Goal: Information Seeking & Learning: Learn about a topic

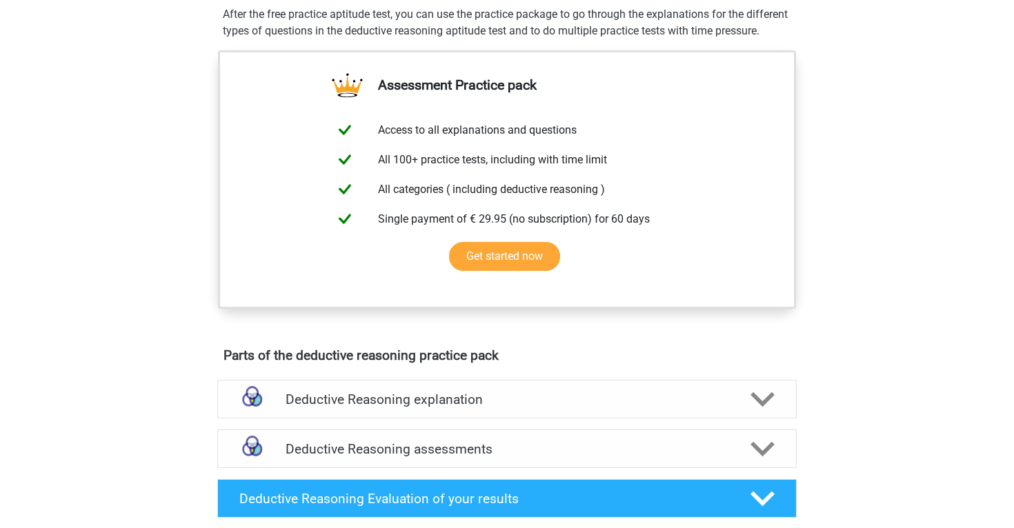
scroll to position [96, 0]
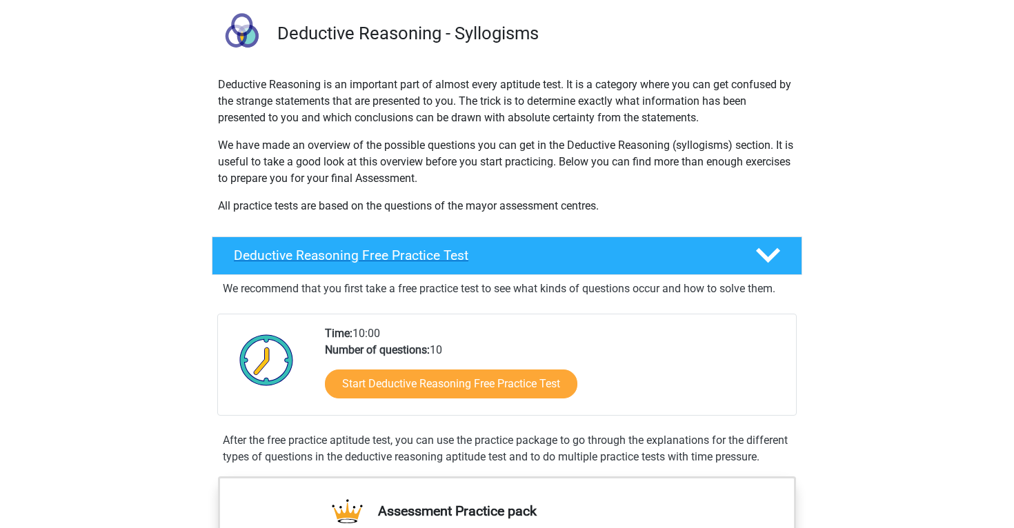
click at [642, 254] on h4 "Deductive Reasoning Free Practice Test" at bounding box center [483, 256] width 499 height 16
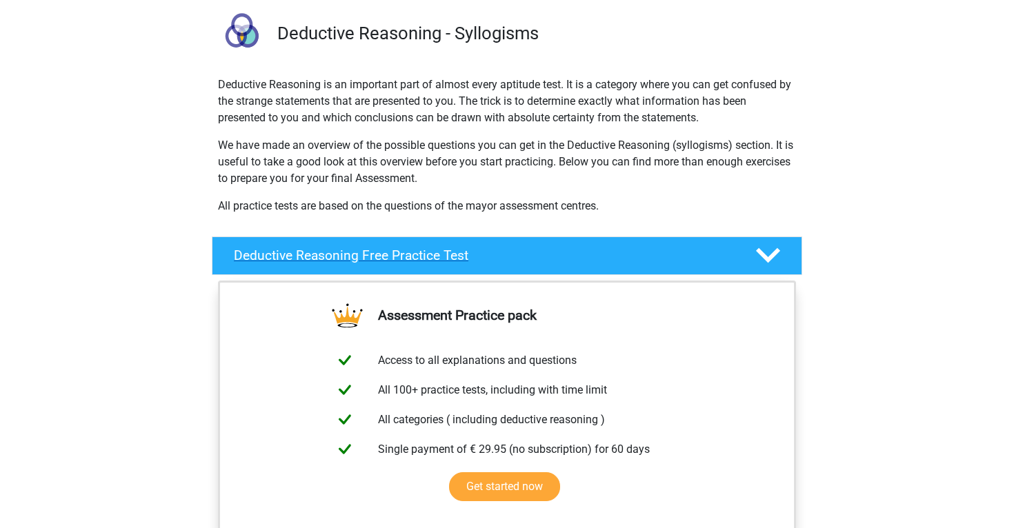
click at [642, 254] on h4 "Deductive Reasoning Free Practice Test" at bounding box center [483, 256] width 499 height 16
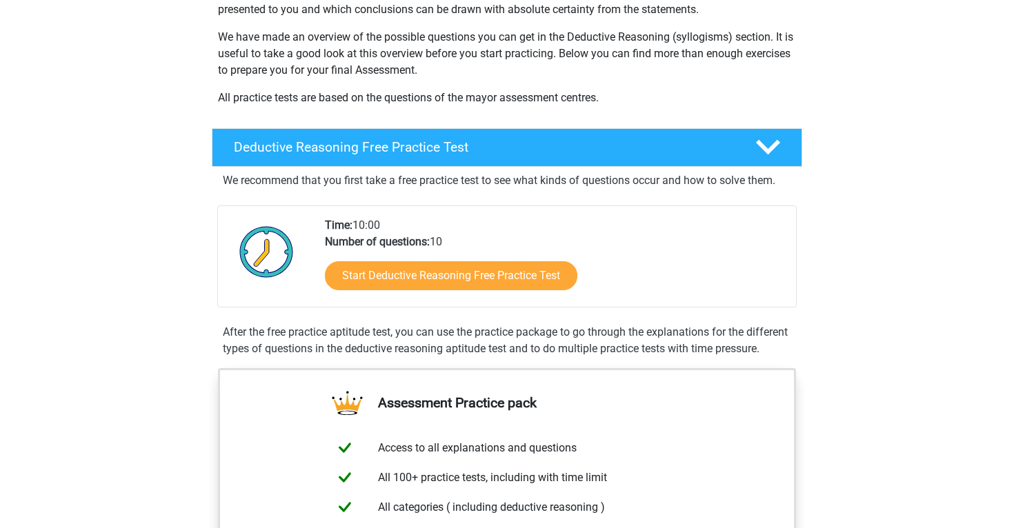
scroll to position [204, 0]
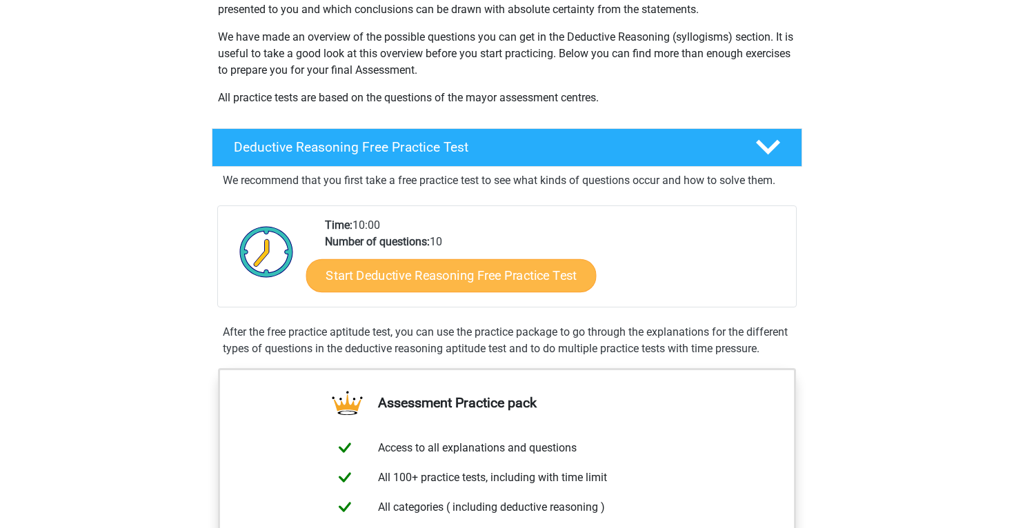
click at [513, 281] on link "Start Deductive Reasoning Free Practice Test" at bounding box center [451, 275] width 290 height 33
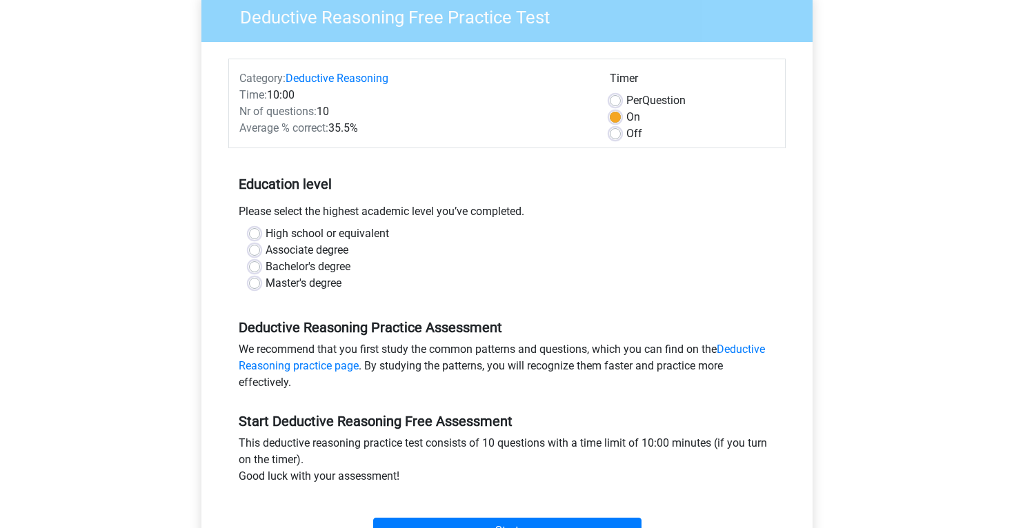
scroll to position [121, 0]
click at [266, 247] on label "Associate degree" at bounding box center [307, 250] width 83 height 17
click at [252, 247] on input "Associate degree" at bounding box center [254, 249] width 11 height 14
radio input "true"
click at [266, 268] on label "Bachelor's degree" at bounding box center [308, 267] width 85 height 17
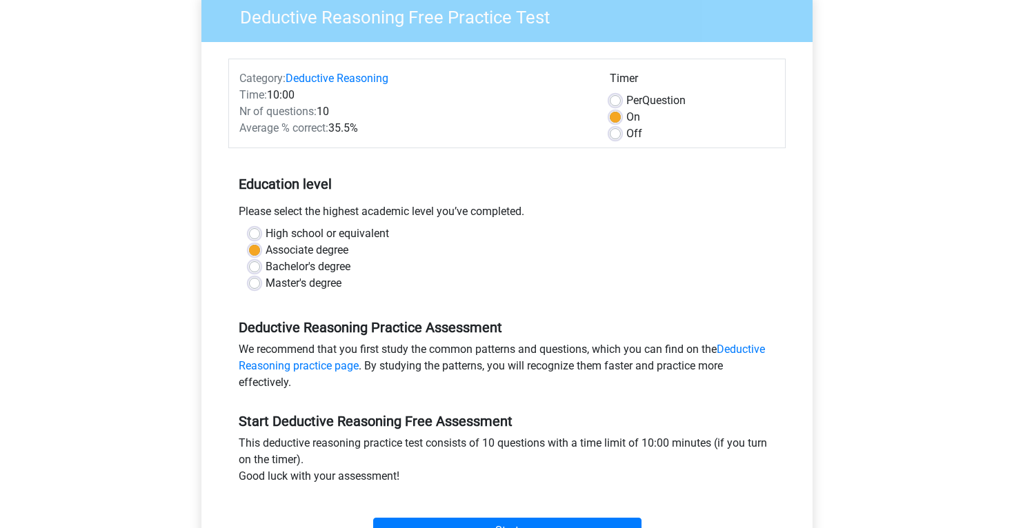
click at [254, 268] on input "Bachelor's degree" at bounding box center [254, 266] width 11 height 14
radio input "true"
click at [266, 286] on label "Master's degree" at bounding box center [304, 283] width 76 height 17
click at [253, 286] on input "Master's degree" at bounding box center [254, 282] width 11 height 14
radio input "true"
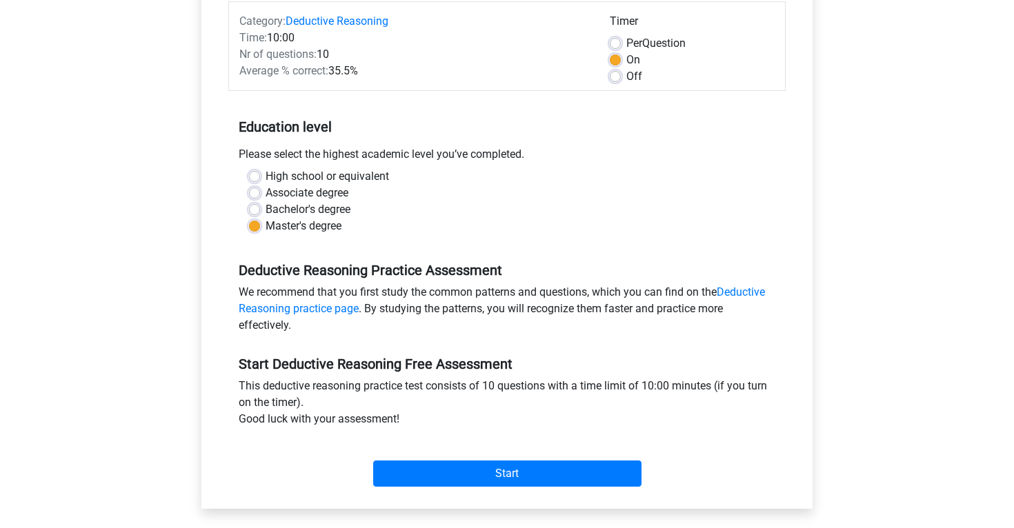
scroll to position [183, 0]
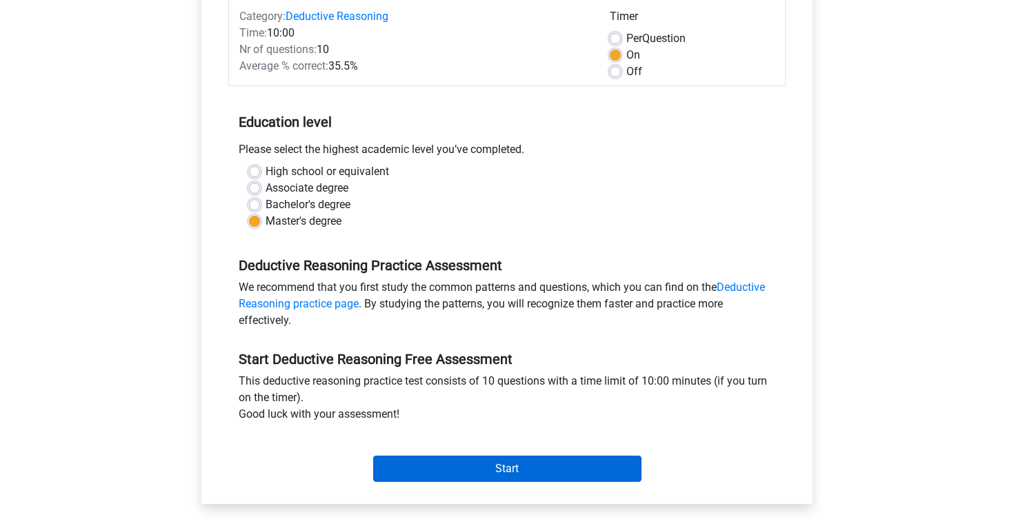
click at [480, 473] on input "Start" at bounding box center [507, 469] width 268 height 26
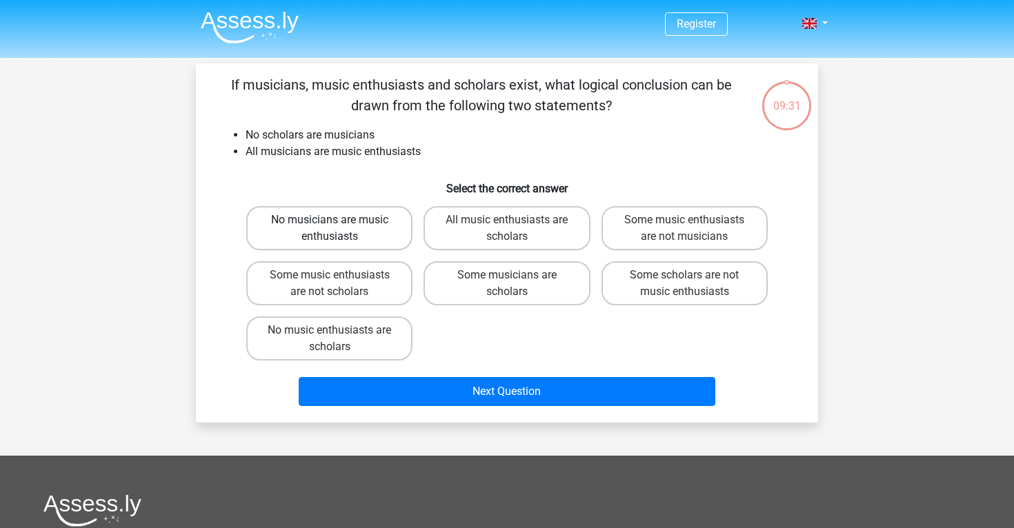
click at [348, 228] on label "No musicians are music enthusiasts" at bounding box center [329, 228] width 166 height 44
click at [339, 228] on input "No musicians are music enthusiasts" at bounding box center [334, 224] width 9 height 9
radio input "true"
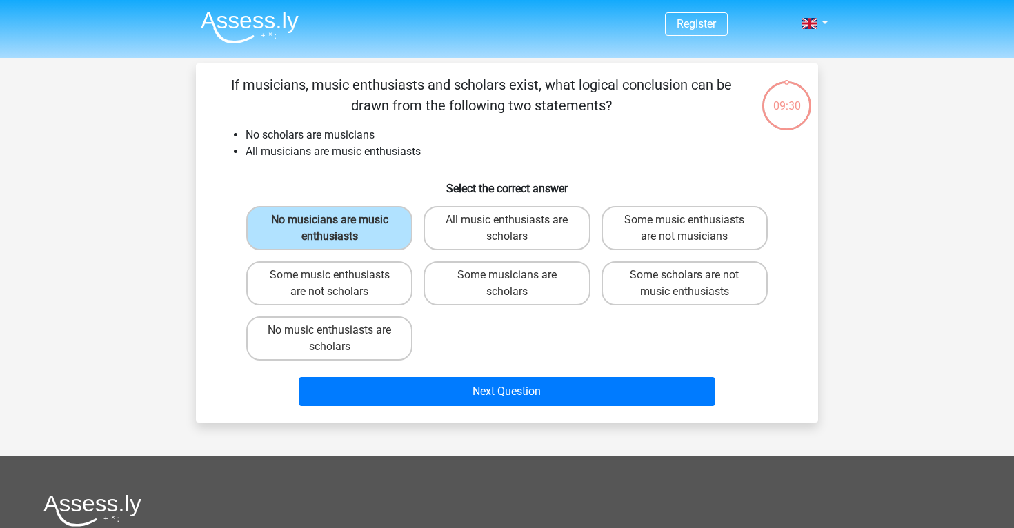
click at [352, 252] on div "No musicians are music enthusiasts" at bounding box center [329, 228] width 177 height 55
click at [366, 275] on label "Some music enthusiasts are not scholars" at bounding box center [329, 283] width 166 height 44
click at [339, 275] on input "Some music enthusiasts are not scholars" at bounding box center [334, 279] width 9 height 9
radio input "true"
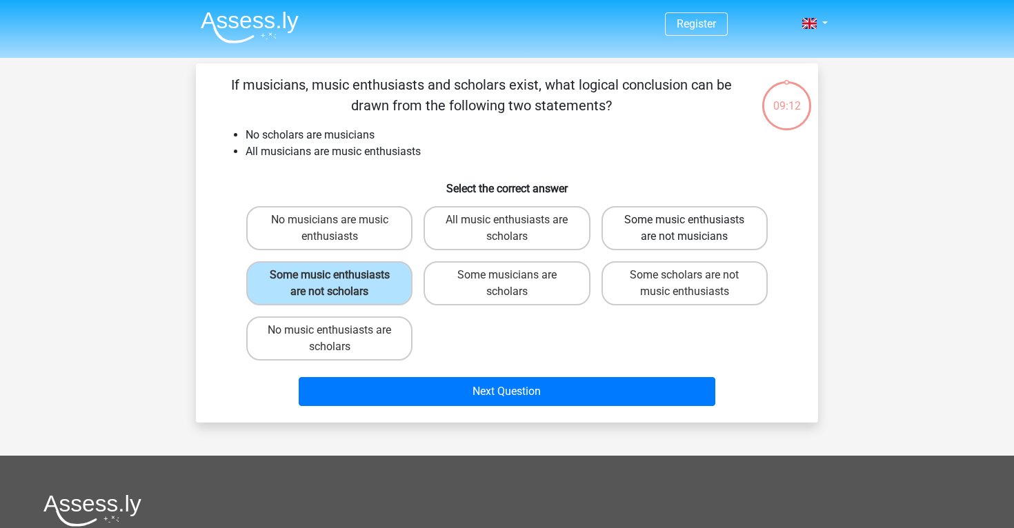
click at [638, 237] on label "Some music enthusiasts are not musicians" at bounding box center [684, 228] width 166 height 44
click at [684, 229] on input "Some music enthusiasts are not musicians" at bounding box center [688, 224] width 9 height 9
radio input "true"
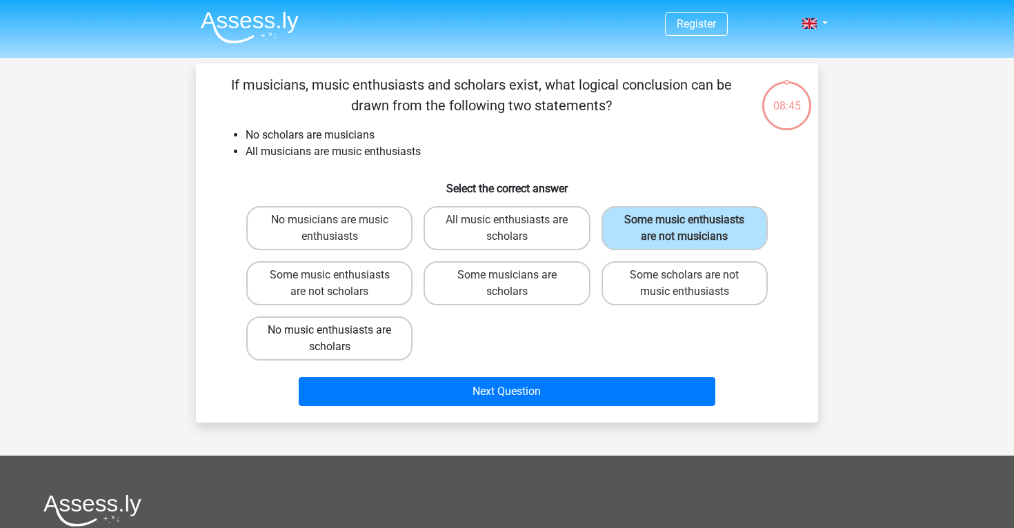
click at [390, 345] on label "No music enthusiasts are scholars" at bounding box center [329, 339] width 166 height 44
click at [339, 339] on input "No music enthusiasts are scholars" at bounding box center [334, 334] width 9 height 9
radio input "true"
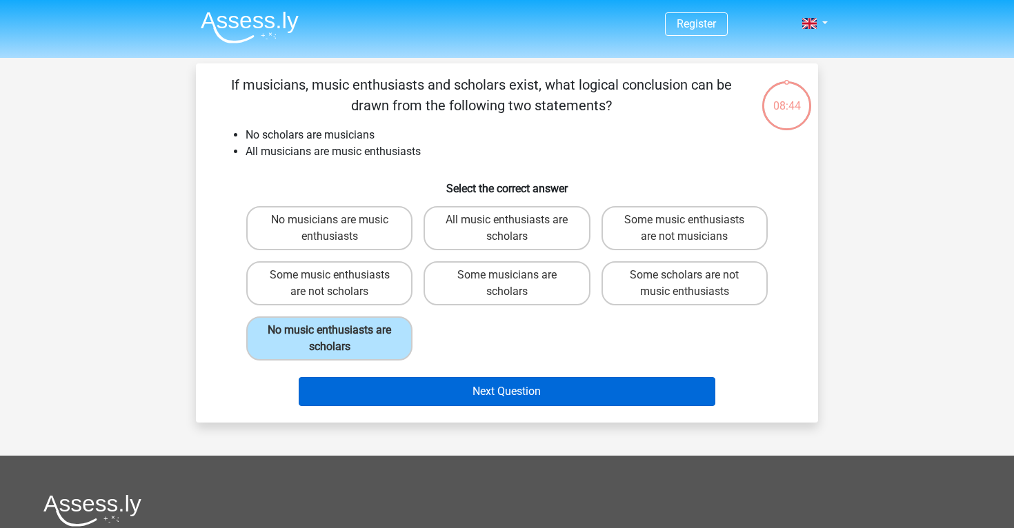
click at [451, 388] on button "Next Question" at bounding box center [507, 391] width 417 height 29
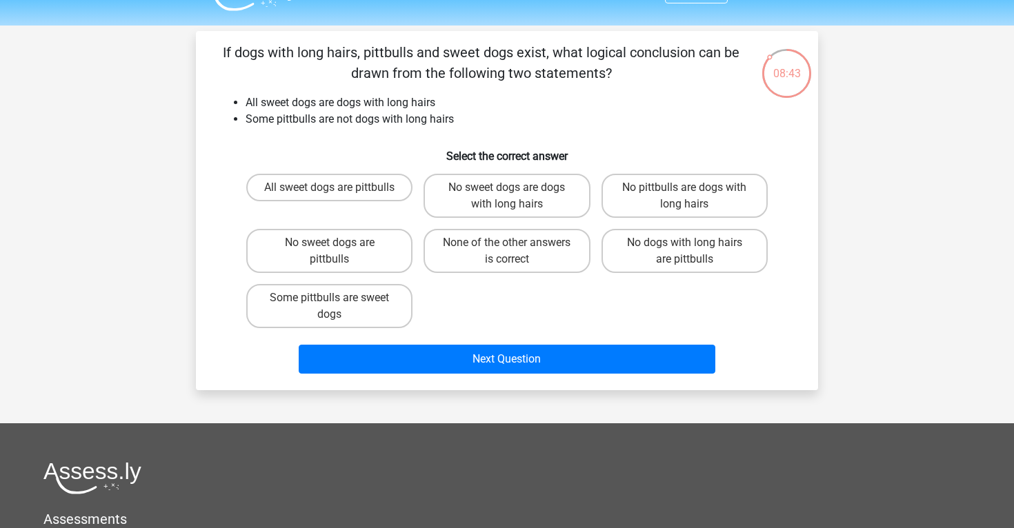
scroll to position [27, 0]
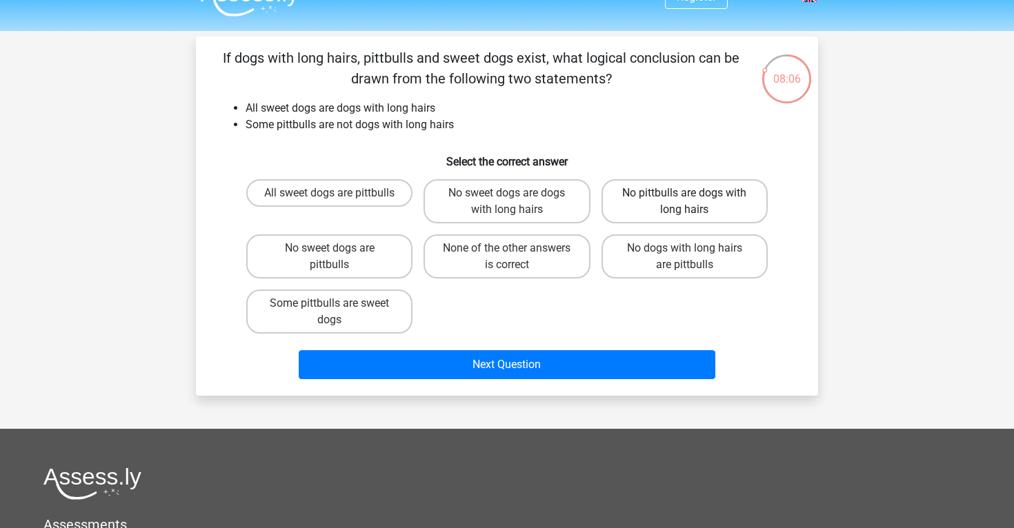
click at [673, 197] on label "No pittbulls are dogs with long hairs" at bounding box center [684, 201] width 166 height 44
click at [684, 197] on input "No pittbulls are dogs with long hairs" at bounding box center [688, 197] width 9 height 9
radio input "true"
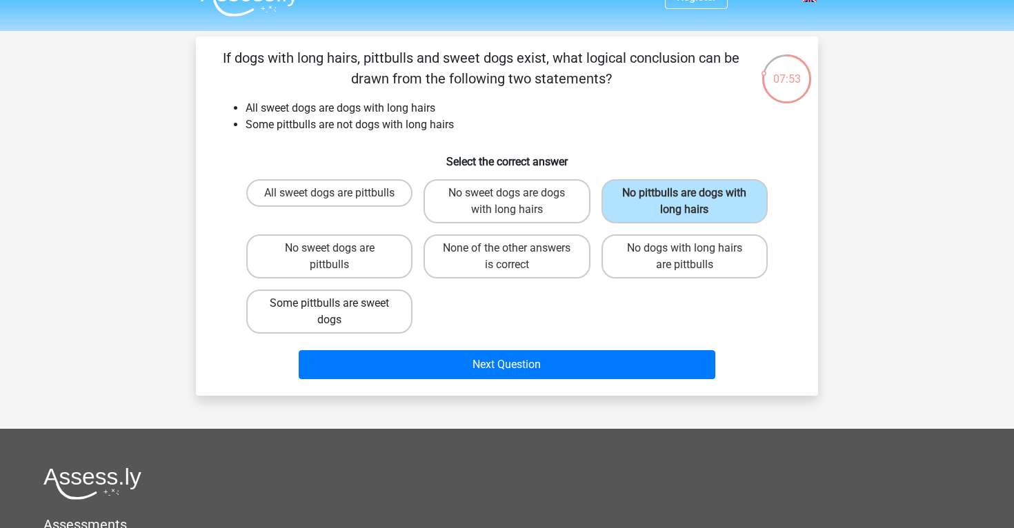
click at [330, 321] on label "Some pittbulls are sweet dogs" at bounding box center [329, 312] width 166 height 44
click at [330, 312] on input "Some pittbulls are sweet dogs" at bounding box center [334, 308] width 9 height 9
radio input "true"
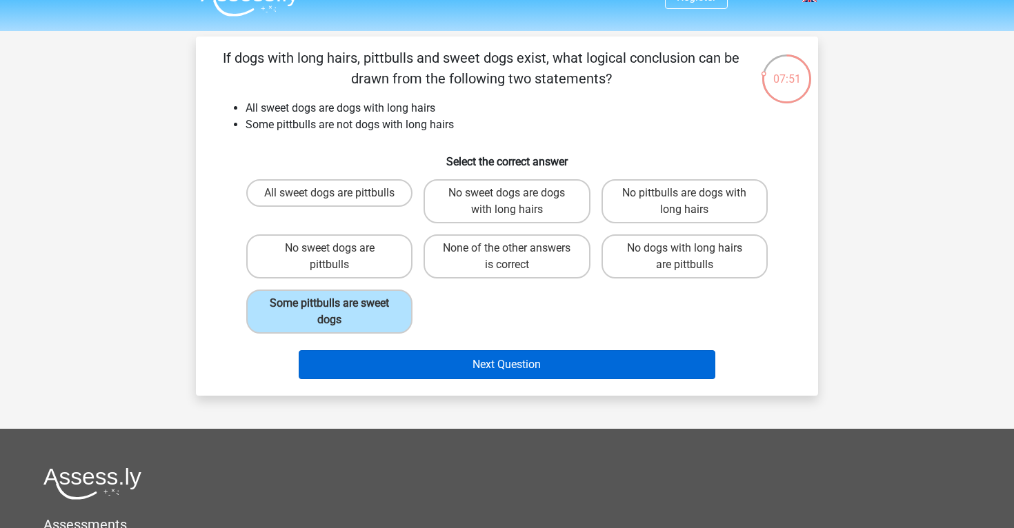
click at [446, 369] on button "Next Question" at bounding box center [507, 364] width 417 height 29
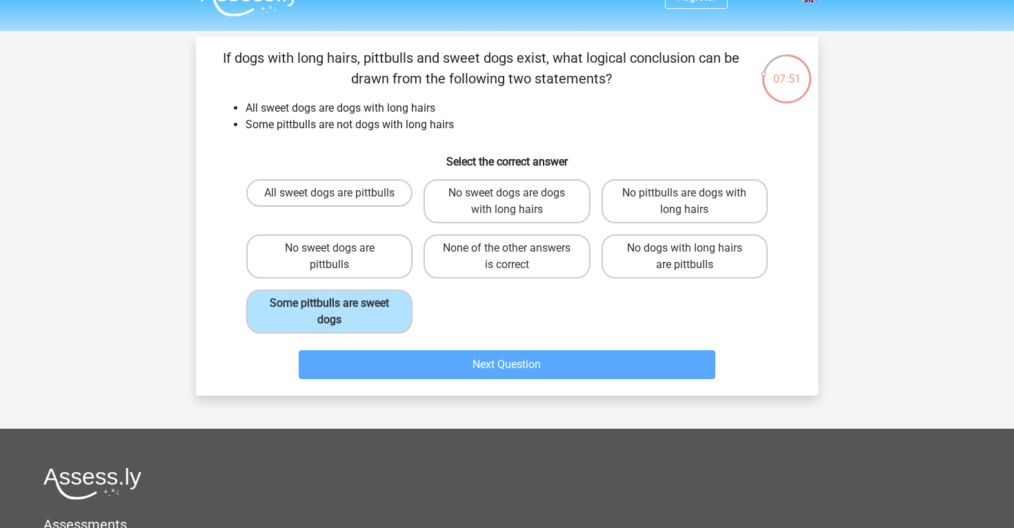
scroll to position [63, 0]
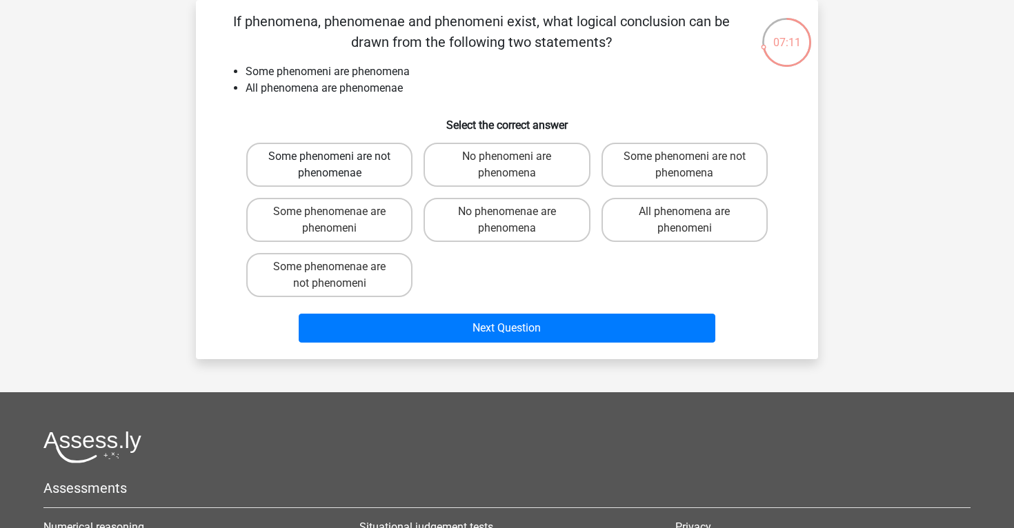
click at [290, 161] on label "Some phenomeni are not phenomenae" at bounding box center [329, 165] width 166 height 44
click at [330, 161] on input "Some phenomeni are not phenomenae" at bounding box center [334, 161] width 9 height 9
radio input "true"
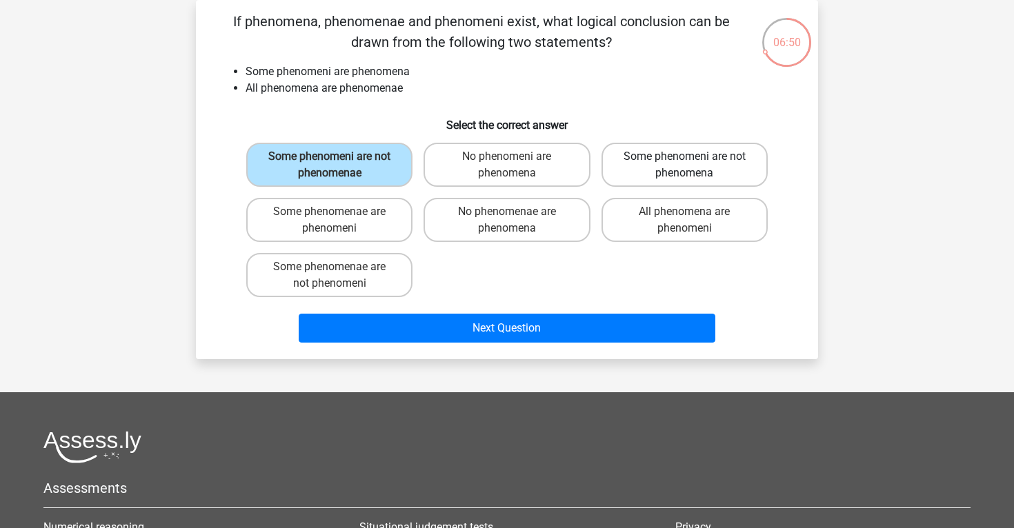
click at [672, 175] on label "Some phenomeni are not phenomena" at bounding box center [684, 165] width 166 height 44
click at [684, 166] on input "Some phenomeni are not phenomena" at bounding box center [688, 161] width 9 height 9
radio input "true"
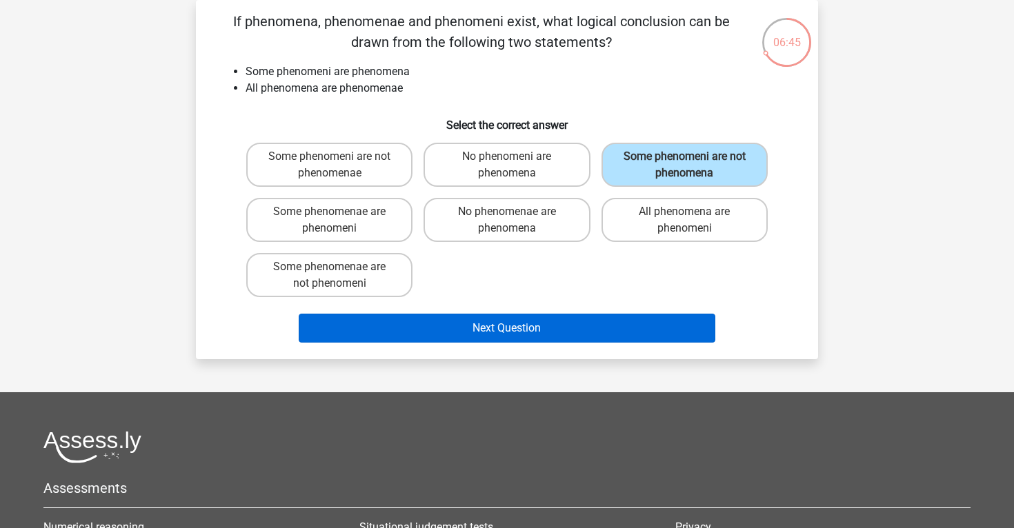
click at [622, 321] on button "Next Question" at bounding box center [507, 328] width 417 height 29
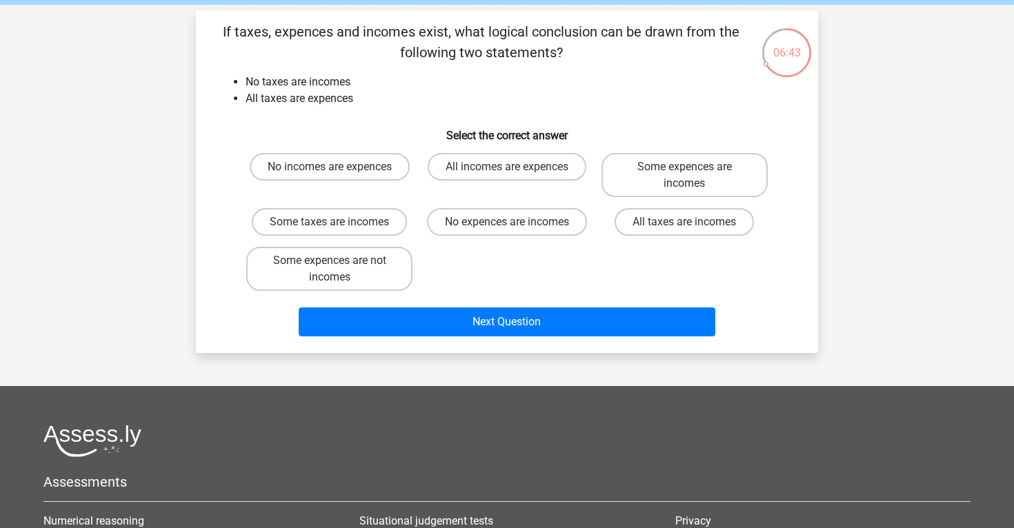
scroll to position [1, 0]
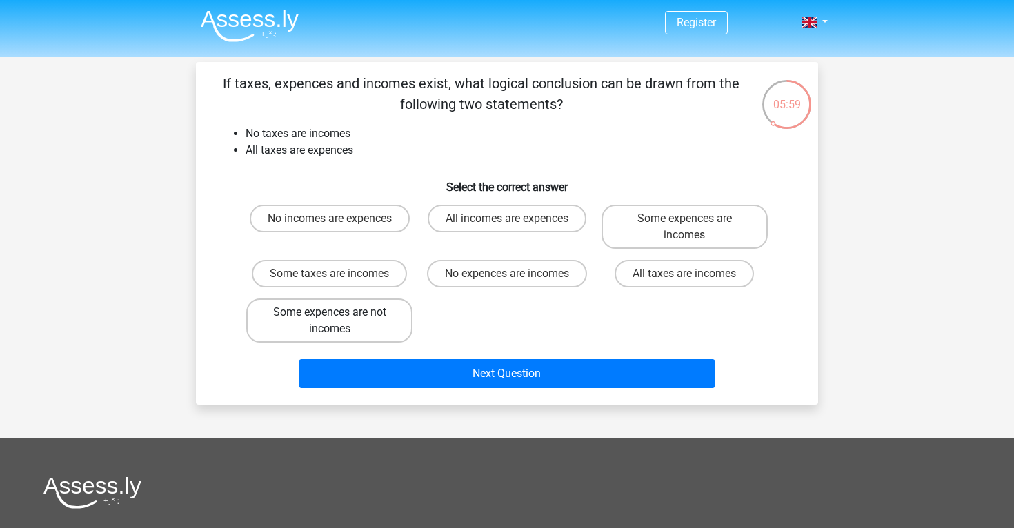
click at [386, 324] on label "Some expences are not incomes" at bounding box center [329, 321] width 166 height 44
click at [339, 321] on input "Some expences are not incomes" at bounding box center [334, 316] width 9 height 9
radio input "true"
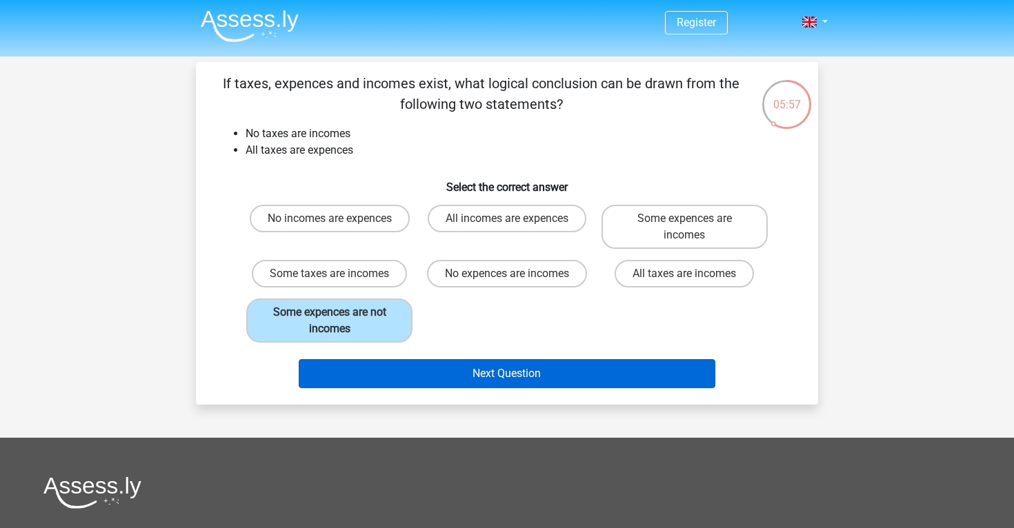
click at [430, 366] on button "Next Question" at bounding box center [507, 373] width 417 height 29
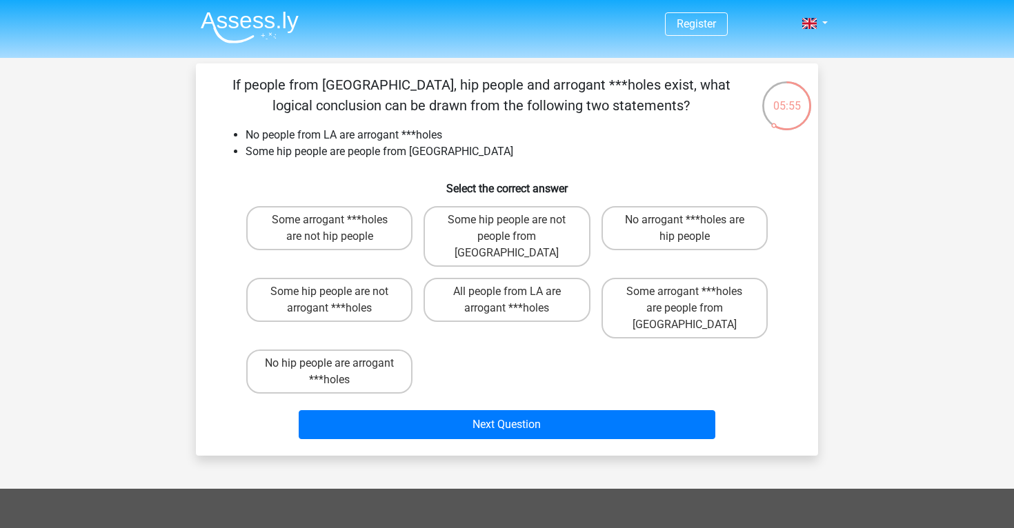
scroll to position [0, 0]
click at [351, 241] on label "Some arrogant ***holes are not hip people" at bounding box center [329, 228] width 166 height 44
click at [339, 229] on input "Some arrogant ***holes are not hip people" at bounding box center [334, 224] width 9 height 9
radio input "true"
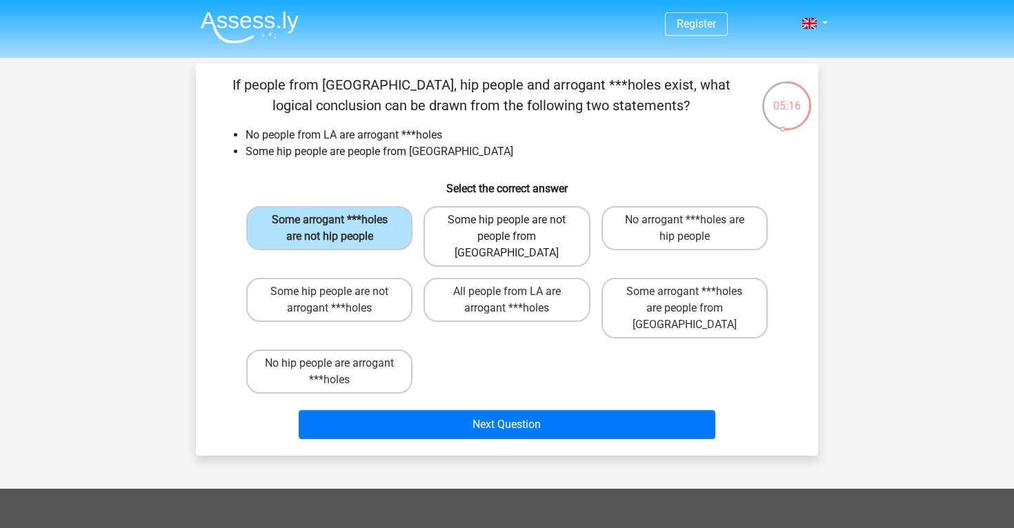
click at [504, 235] on label "Some hip people are not people from LA" at bounding box center [507, 236] width 166 height 61
click at [507, 229] on input "Some hip people are not people from LA" at bounding box center [511, 224] width 9 height 9
radio input "true"
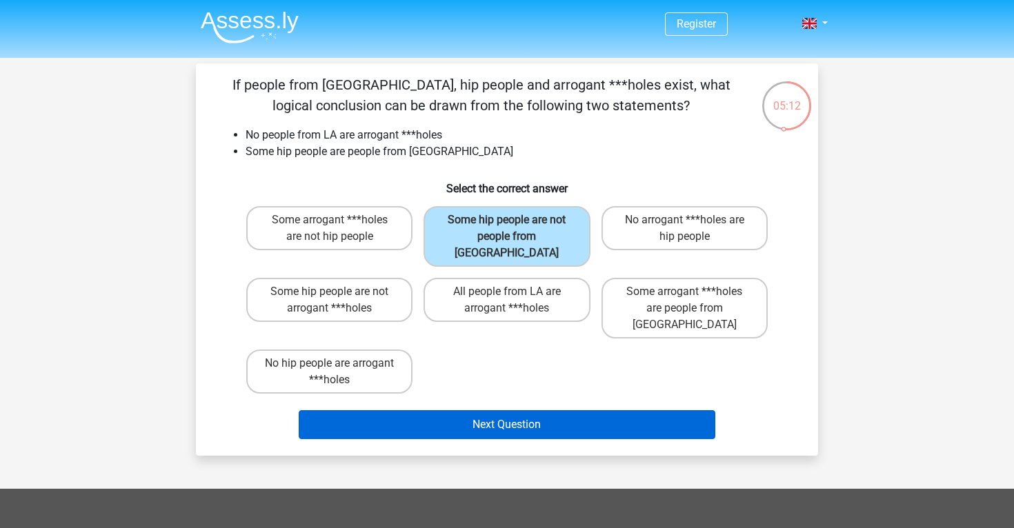
click at [561, 410] on button "Next Question" at bounding box center [507, 424] width 417 height 29
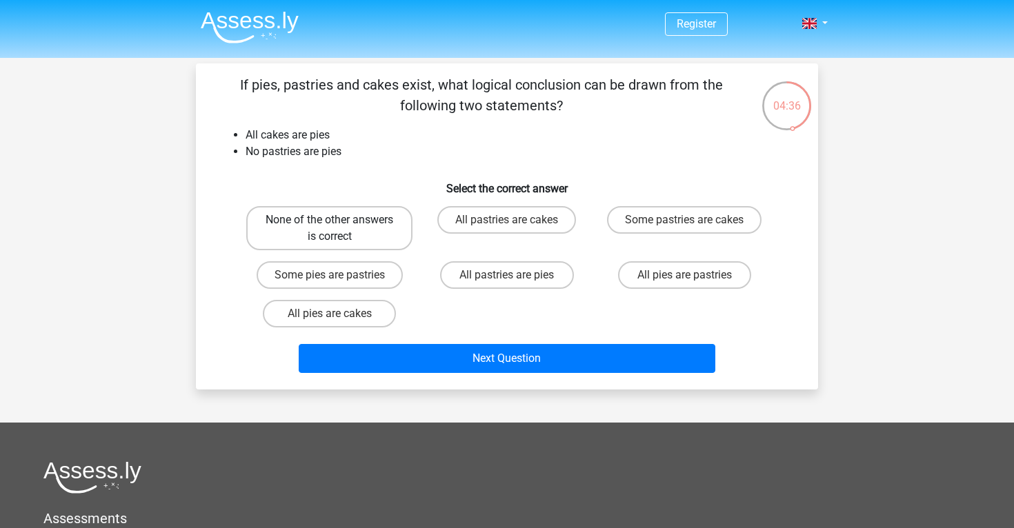
click at [352, 235] on label "None of the other answers is correct" at bounding box center [329, 228] width 166 height 44
click at [339, 229] on input "None of the other answers is correct" at bounding box center [334, 224] width 9 height 9
radio input "true"
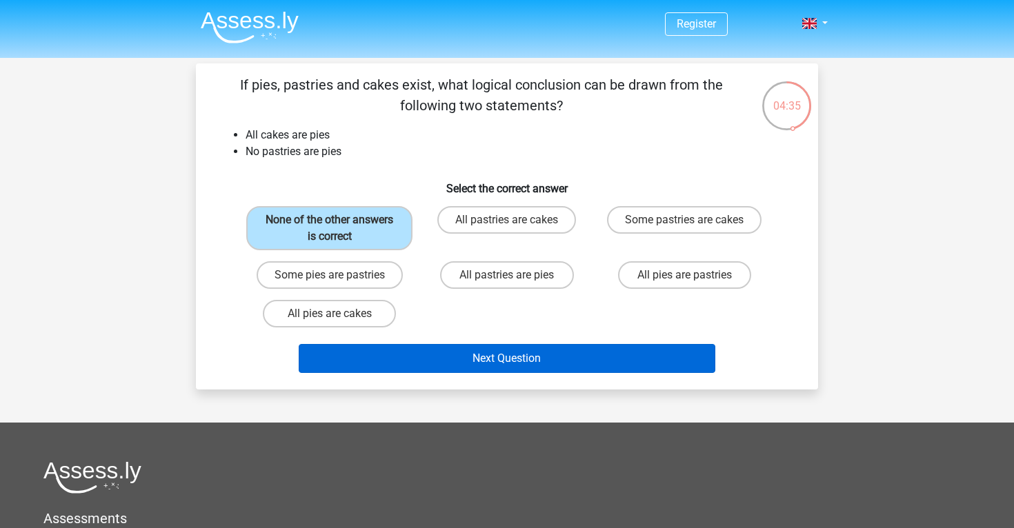
click at [470, 367] on button "Next Question" at bounding box center [507, 358] width 417 height 29
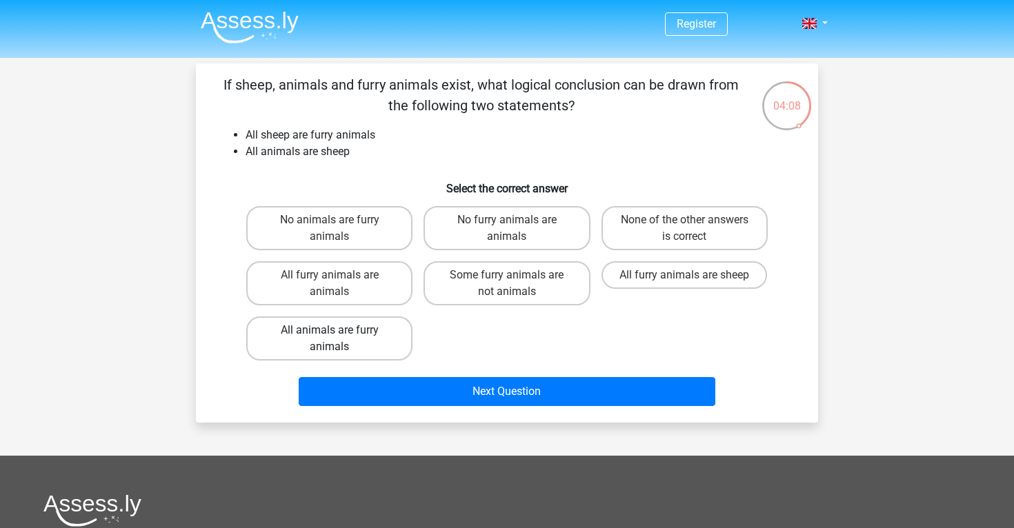
click at [376, 339] on label "All animals are furry animals" at bounding box center [329, 339] width 166 height 44
click at [339, 339] on input "All animals are furry animals" at bounding box center [334, 334] width 9 height 9
radio input "true"
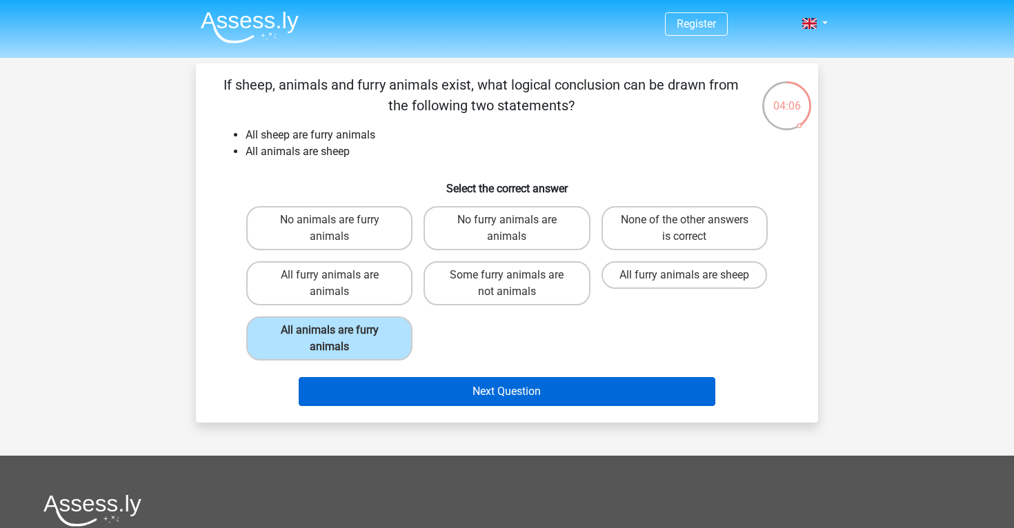
click at [421, 394] on button "Next Question" at bounding box center [507, 391] width 417 height 29
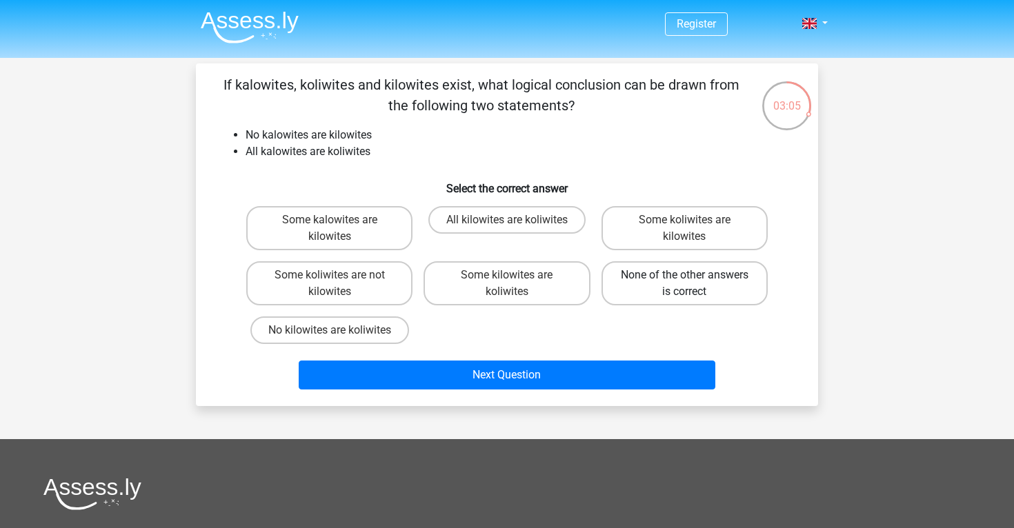
click at [656, 292] on label "None of the other answers is correct" at bounding box center [684, 283] width 166 height 44
click at [684, 284] on input "None of the other answers is correct" at bounding box center [688, 279] width 9 height 9
radio input "true"
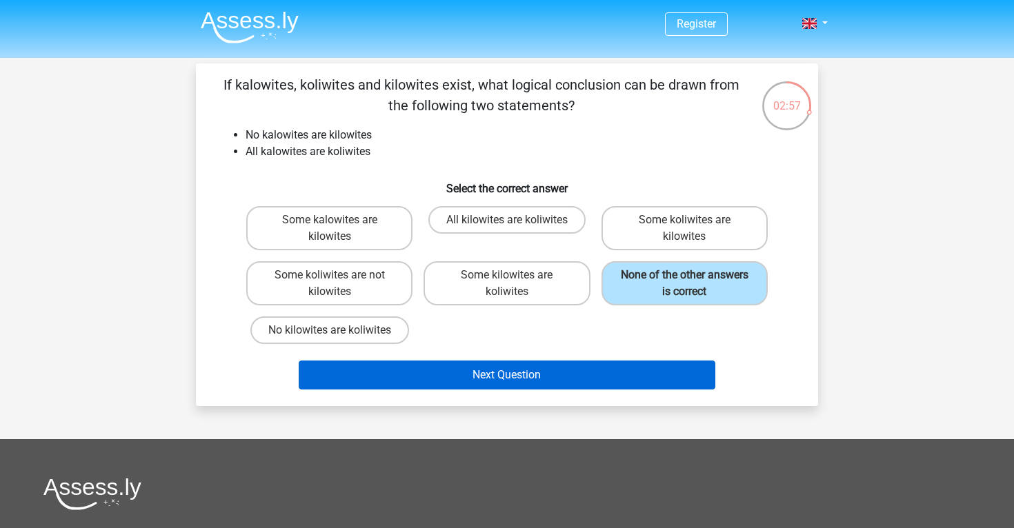
click at [587, 371] on button "Next Question" at bounding box center [507, 375] width 417 height 29
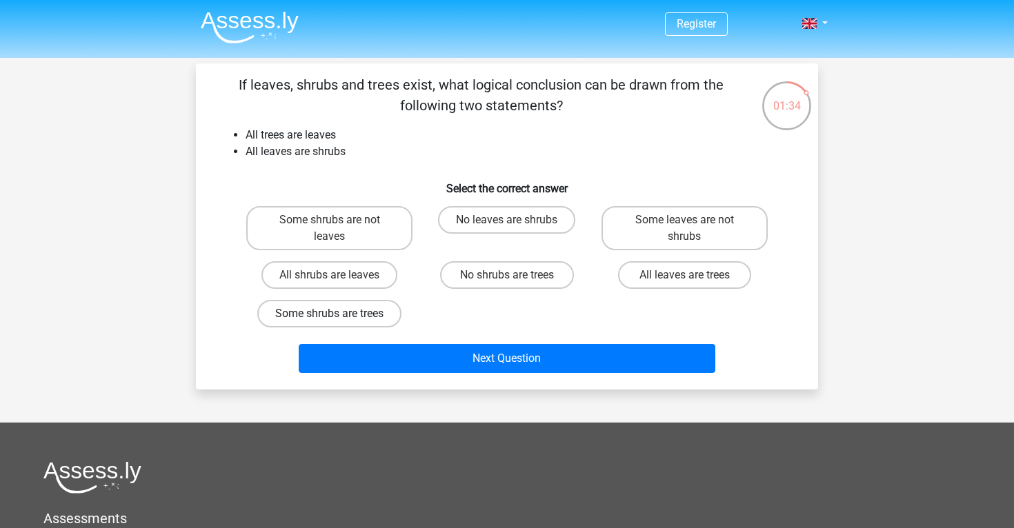
click at [315, 319] on label "Some shrubs are trees" at bounding box center [329, 314] width 144 height 28
click at [330, 319] on input "Some shrubs are trees" at bounding box center [334, 318] width 9 height 9
radio input "true"
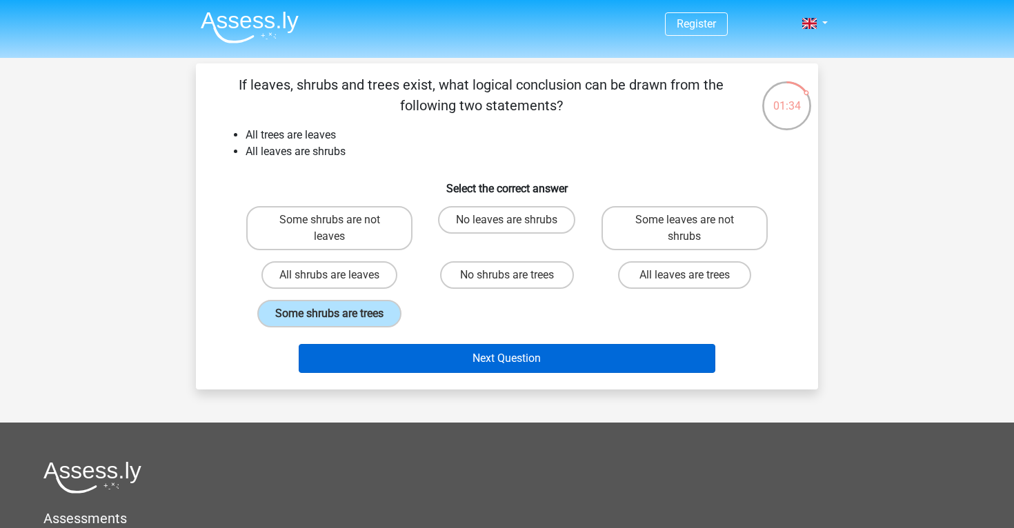
click at [417, 359] on button "Next Question" at bounding box center [507, 358] width 417 height 29
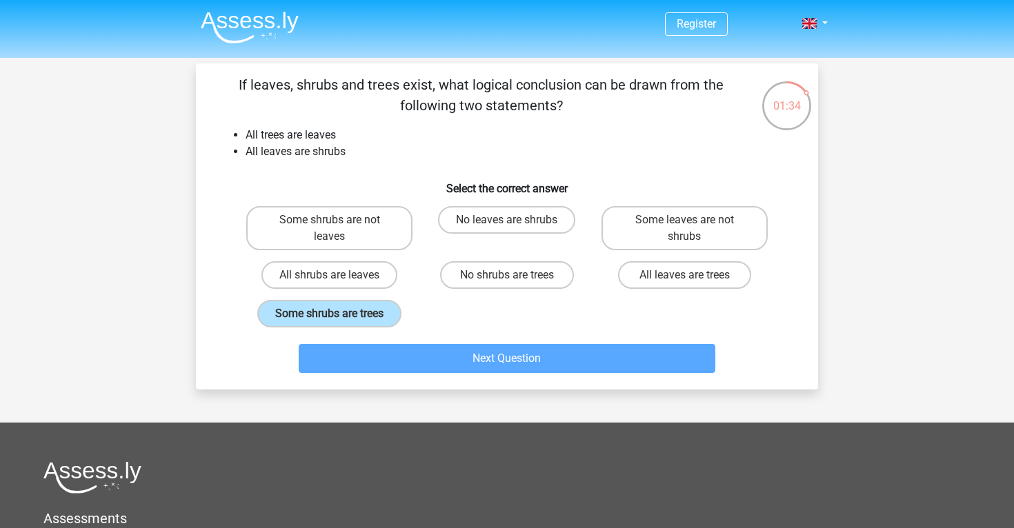
scroll to position [63, 0]
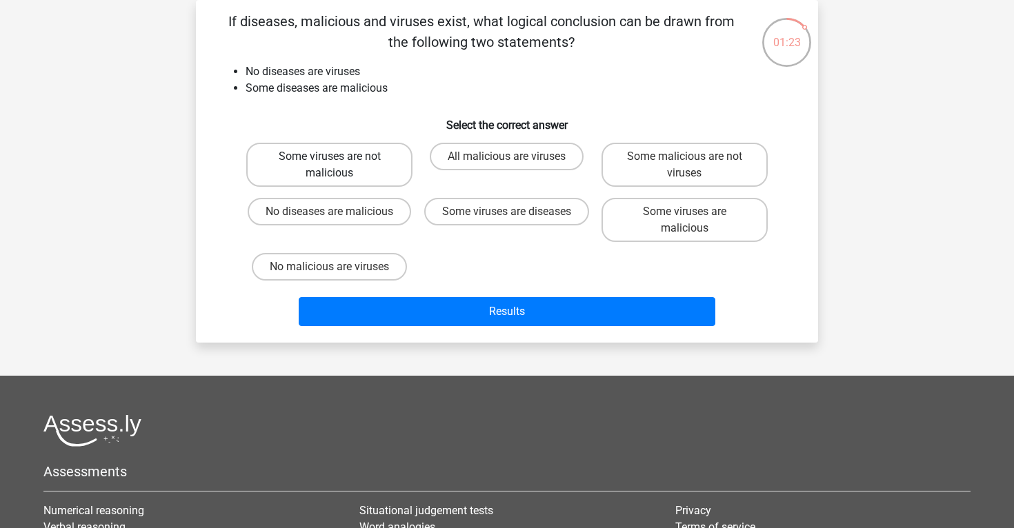
click at [341, 177] on label "Some viruses are not malicious" at bounding box center [329, 165] width 166 height 44
click at [339, 166] on input "Some viruses are not malicious" at bounding box center [334, 161] width 9 height 9
radio input "true"
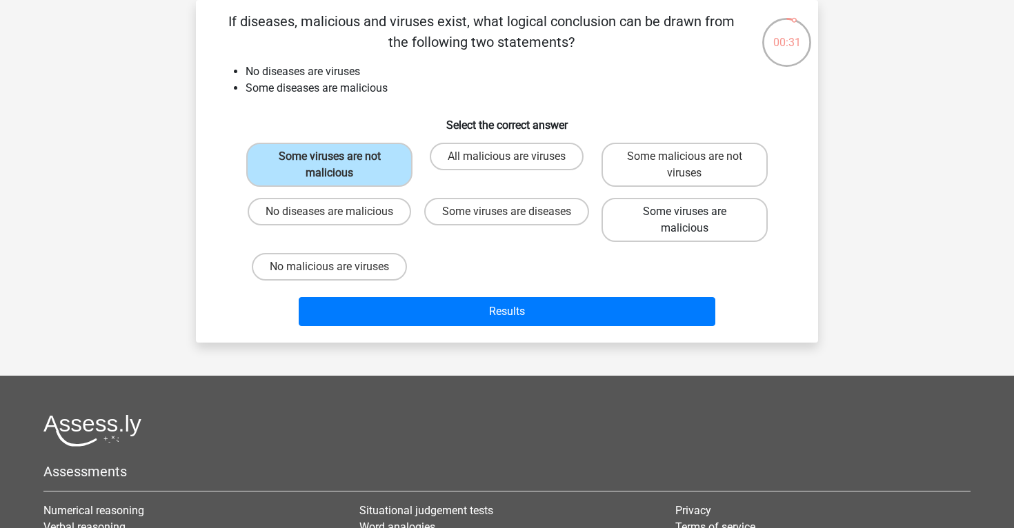
click at [662, 230] on label "Some viruses are malicious" at bounding box center [684, 220] width 166 height 44
click at [684, 221] on input "Some viruses are malicious" at bounding box center [688, 216] width 9 height 9
radio input "true"
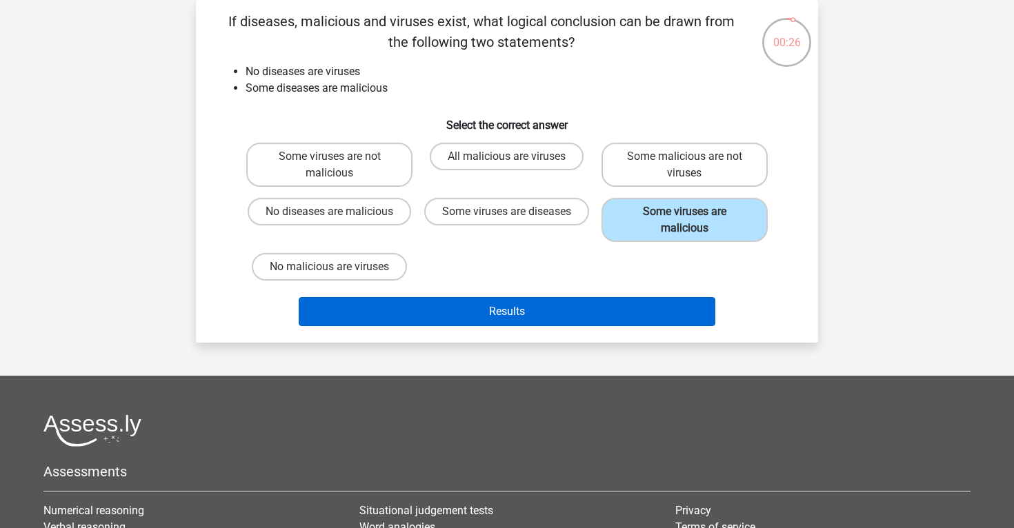
click at [550, 308] on button "Results" at bounding box center [507, 311] width 417 height 29
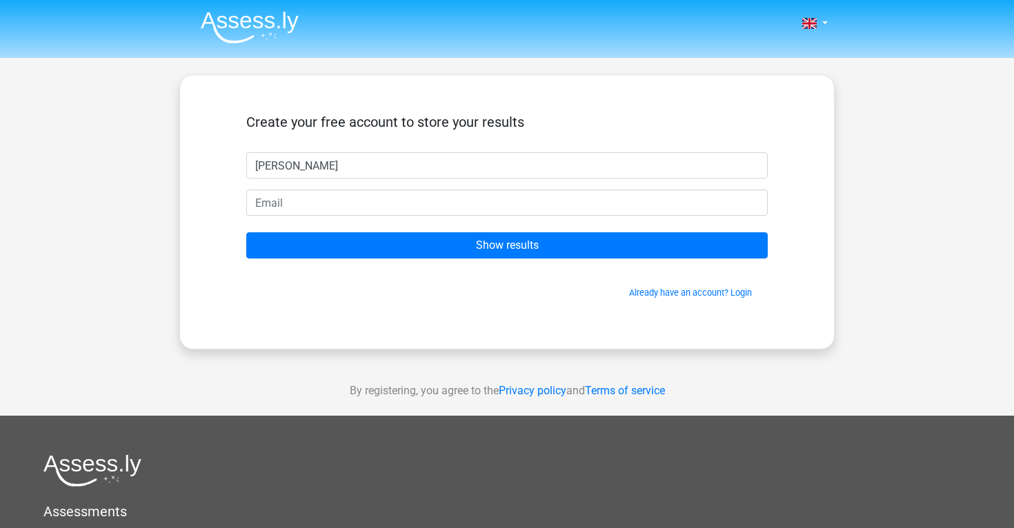
type input "marcus"
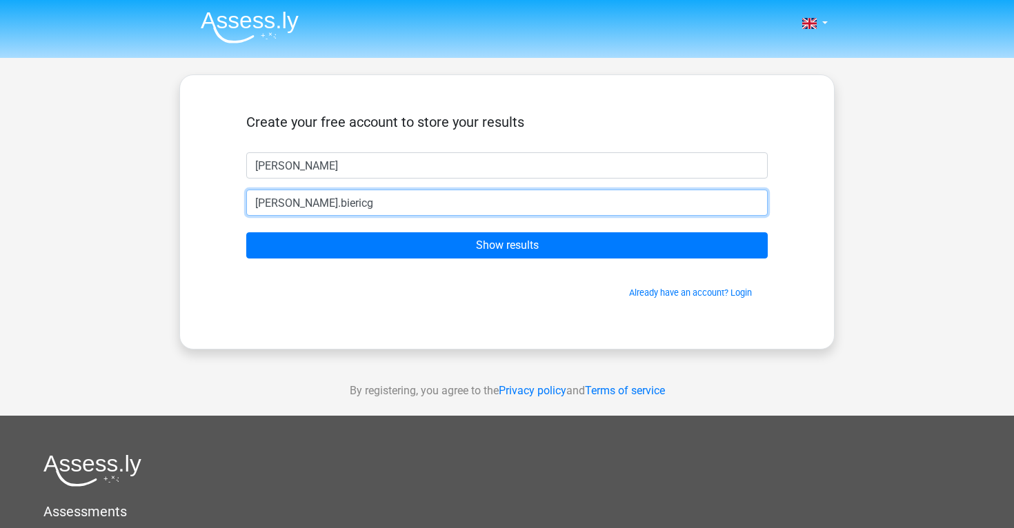
click at [507, 246] on input "Show results" at bounding box center [506, 245] width 521 height 26
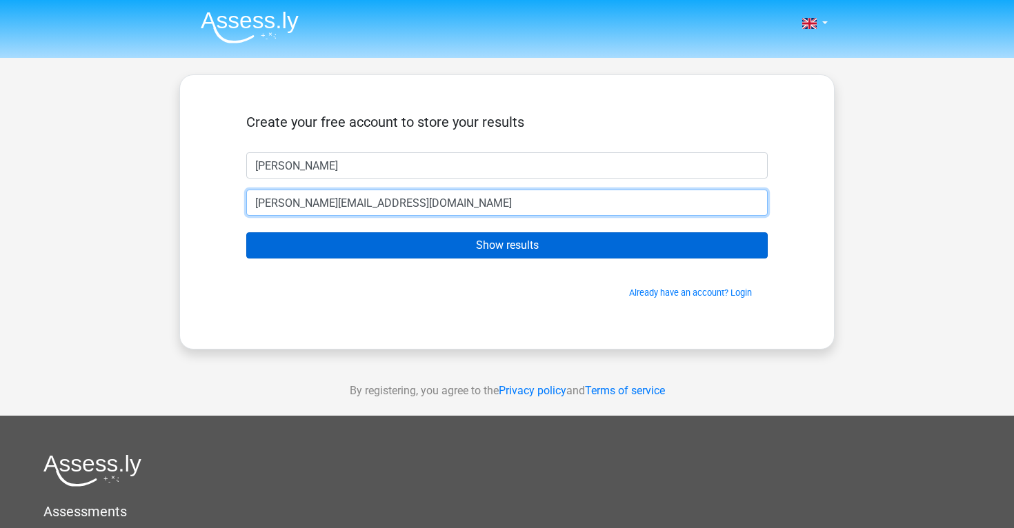
type input "marcus.bierich@gmail.com"
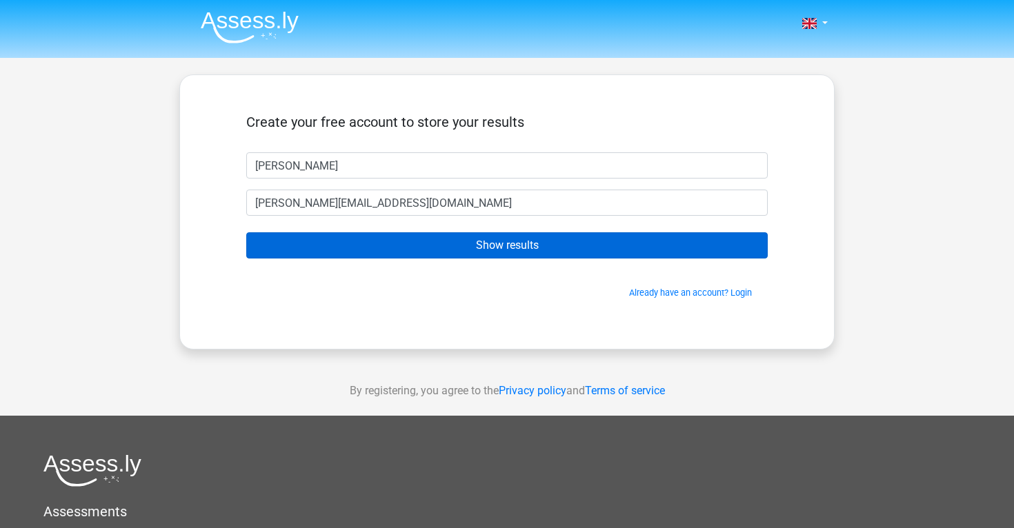
click at [525, 238] on input "Show results" at bounding box center [506, 245] width 521 height 26
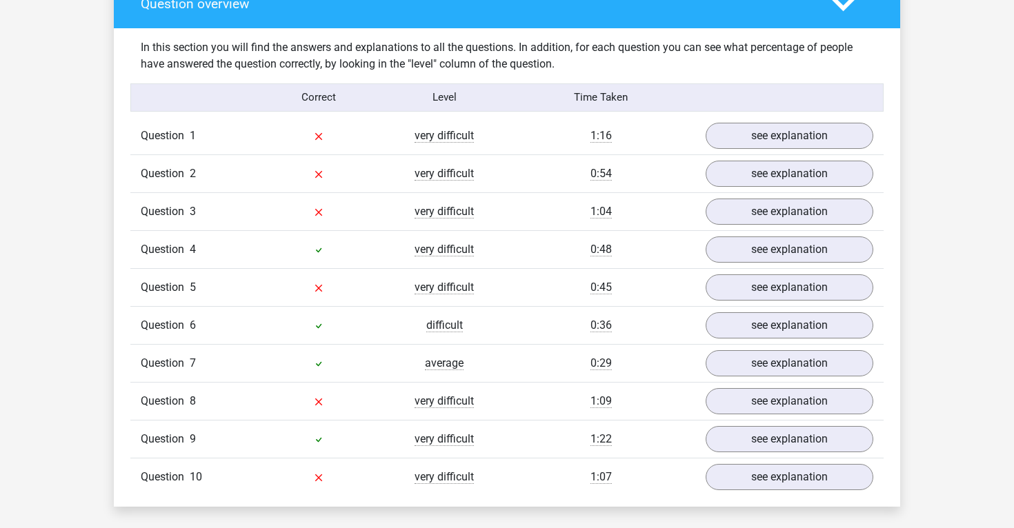
scroll to position [1044, 0]
click at [728, 137] on link "see explanation" at bounding box center [789, 136] width 192 height 30
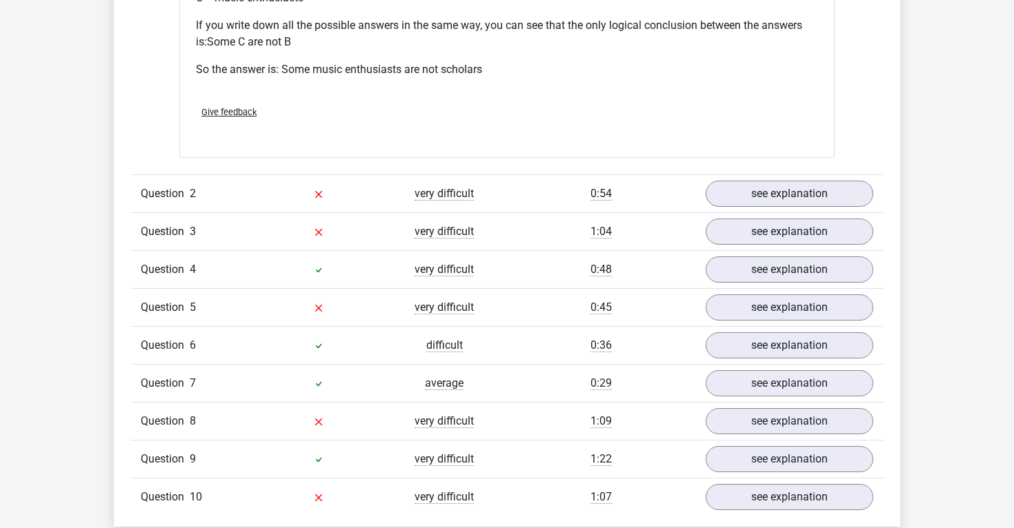
scroll to position [1602, 0]
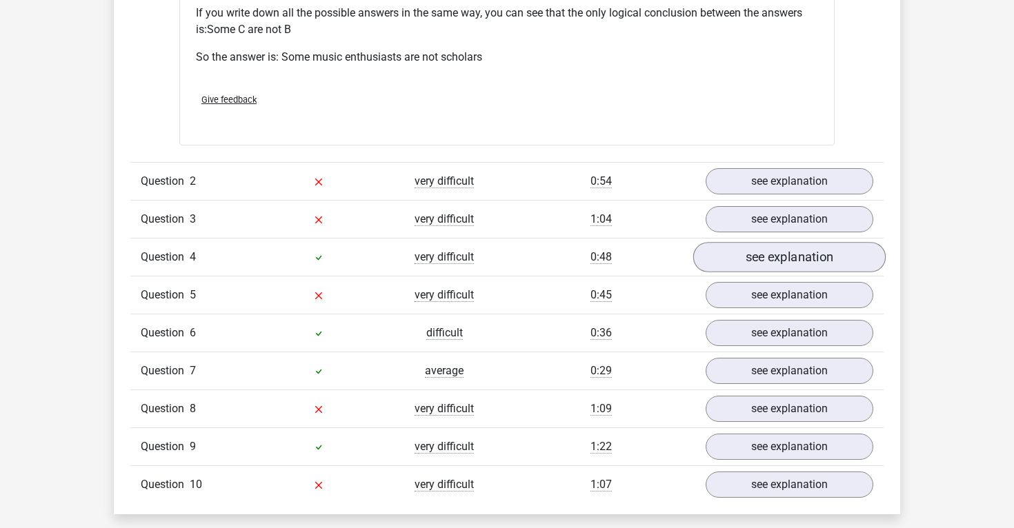
click at [750, 256] on link "see explanation" at bounding box center [789, 257] width 192 height 30
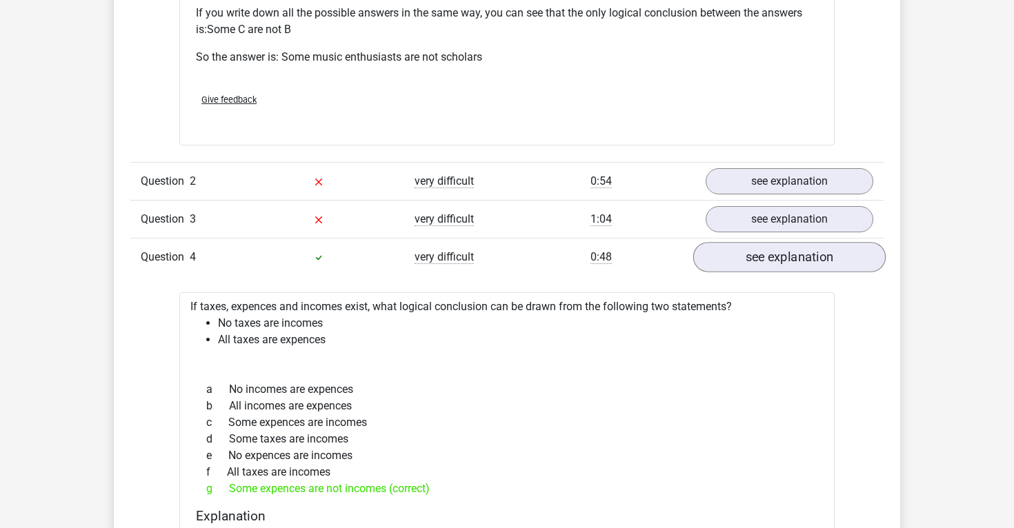
click at [750, 256] on link "see explanation" at bounding box center [789, 257] width 192 height 30
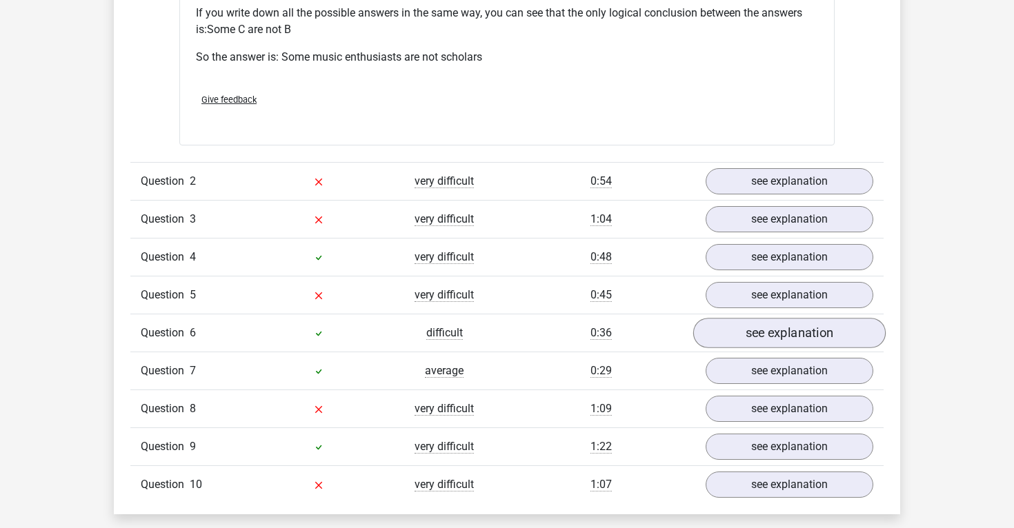
click at [739, 335] on link "see explanation" at bounding box center [789, 333] width 192 height 30
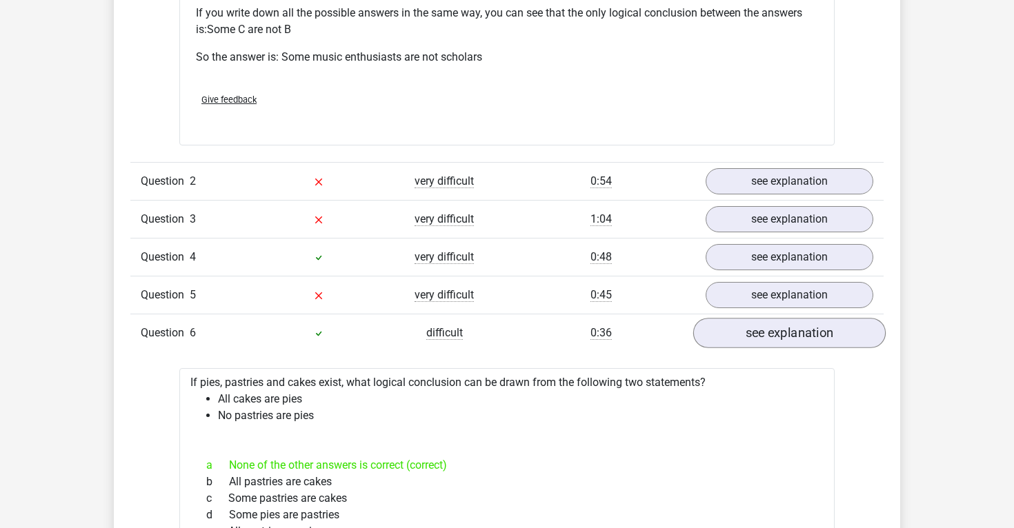
click at [739, 335] on link "see explanation" at bounding box center [789, 333] width 192 height 30
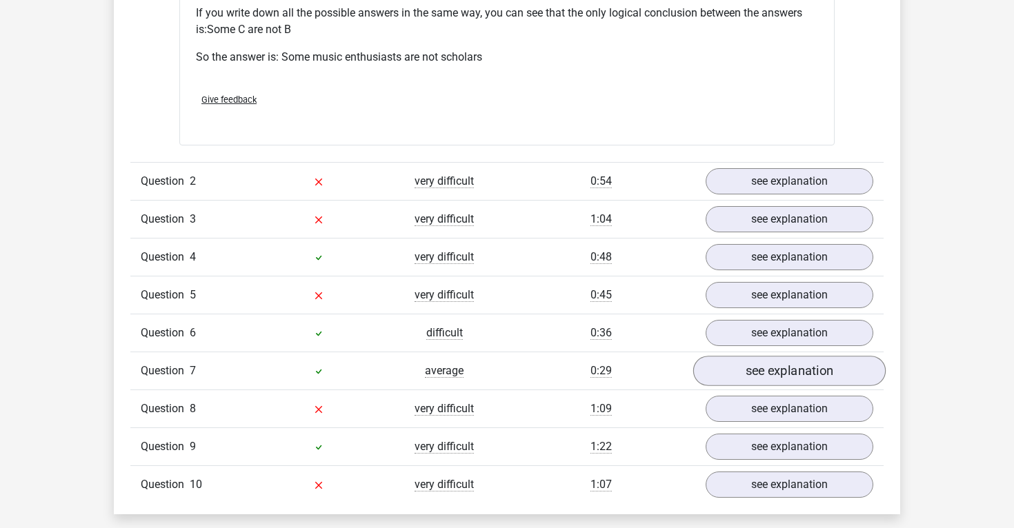
click at [730, 378] on link "see explanation" at bounding box center [789, 371] width 192 height 30
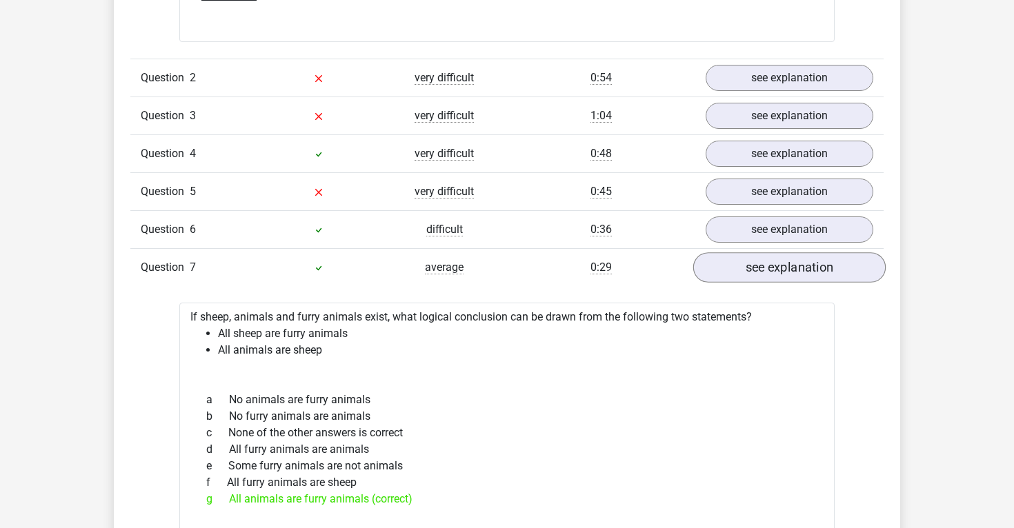
scroll to position [1705, 0]
click at [733, 275] on link "see explanation" at bounding box center [789, 267] width 192 height 30
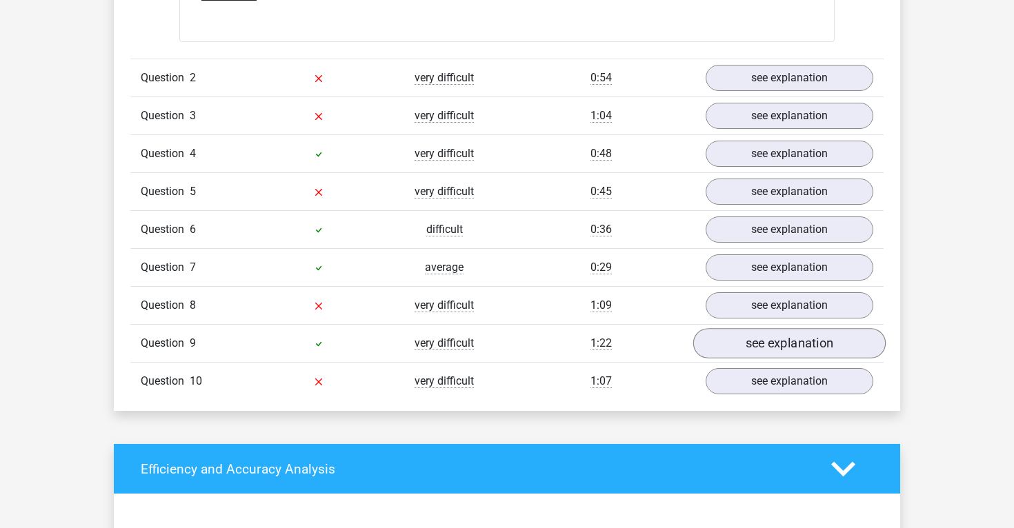
click at [717, 351] on link "see explanation" at bounding box center [789, 343] width 192 height 30
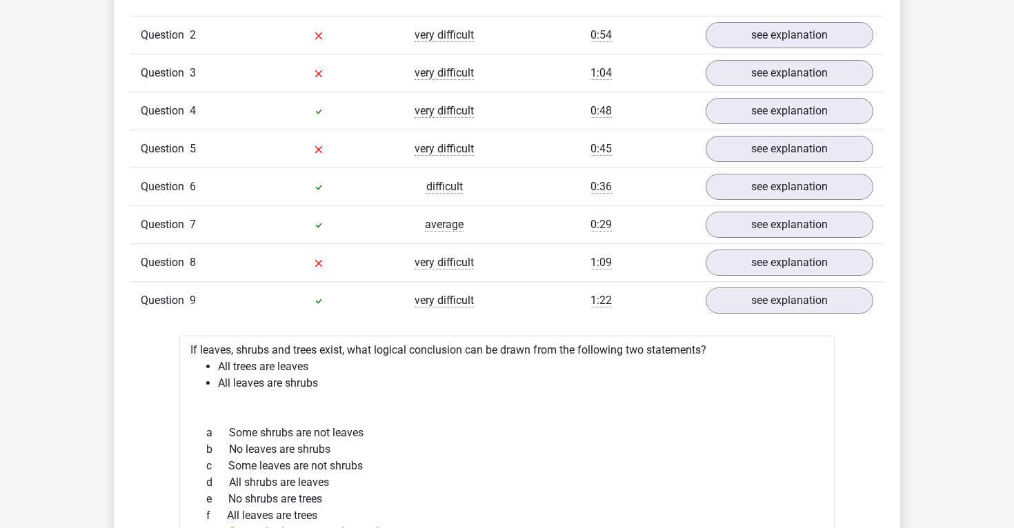
scroll to position [1745, 0]
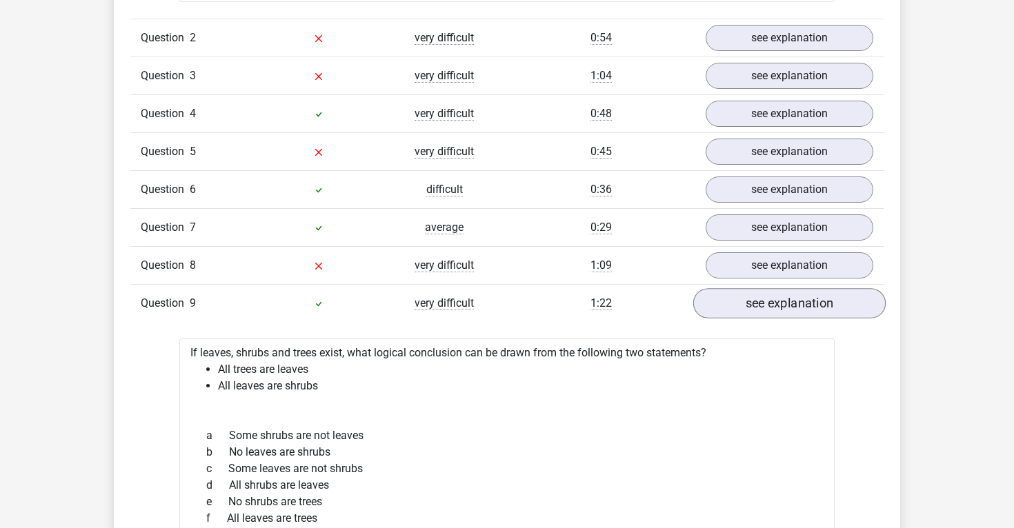
click at [733, 304] on link "see explanation" at bounding box center [789, 303] width 192 height 30
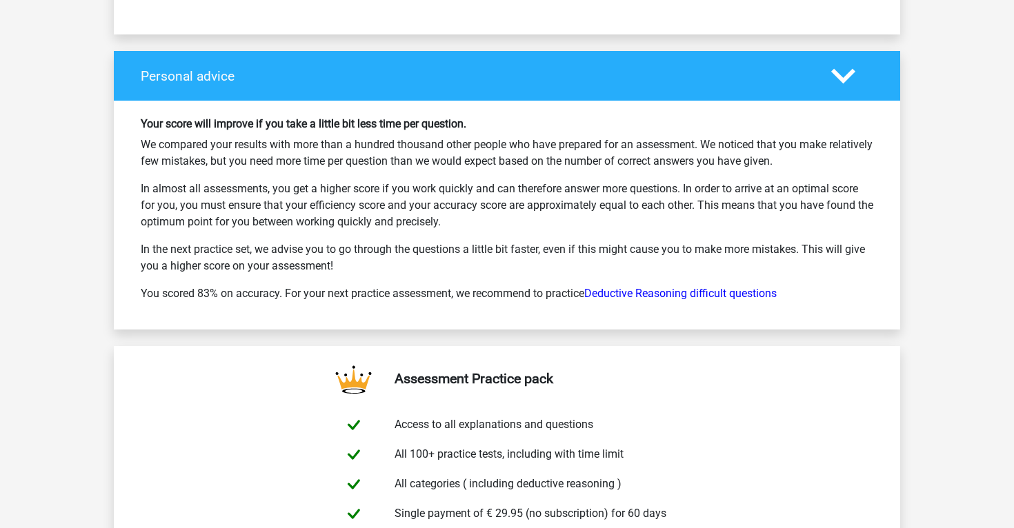
scroll to position [2475, 0]
